Goal: Task Accomplishment & Management: Manage account settings

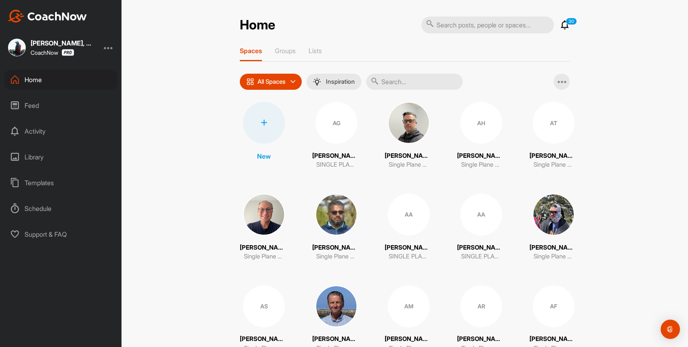
click at [401, 80] on input "text" at bounding box center [414, 82] width 97 height 16
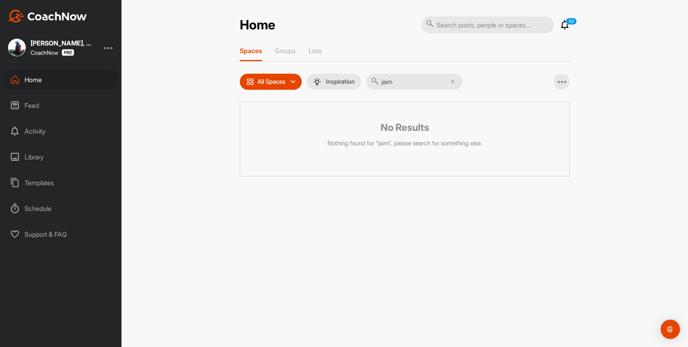
type input "jaim"
click at [100, 48] on div "[PERSON_NAME], PGA CoachNow" at bounding box center [61, 48] width 122 height 18
click at [107, 48] on div at bounding box center [109, 48] width 10 height 10
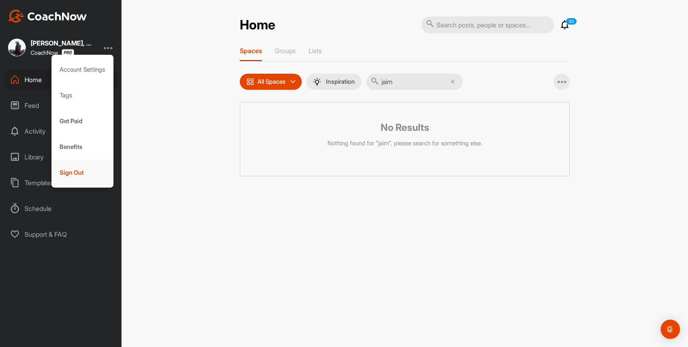
click at [69, 174] on div "Sign Out" at bounding box center [83, 173] width 62 height 26
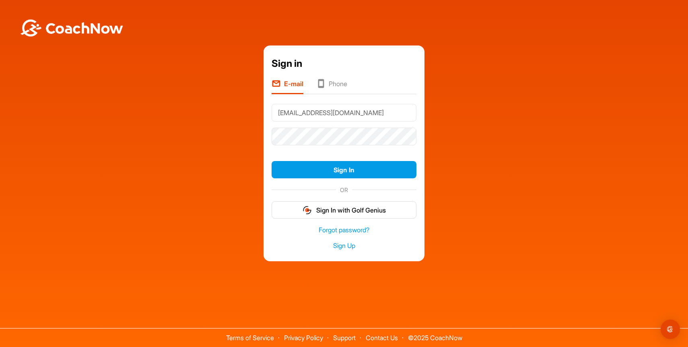
click at [361, 114] on input "[EMAIL_ADDRESS][DOMAIN_NAME]" at bounding box center [344, 113] width 145 height 18
type input "[EMAIL_ADDRESS][DOMAIN_NAME]"
click at [355, 171] on button "Sign In" at bounding box center [344, 169] width 145 height 17
